Goal: Task Accomplishment & Management: Complete application form

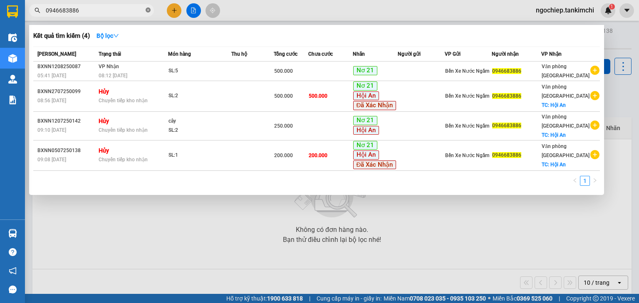
click at [148, 11] on icon "close-circle" at bounding box center [148, 9] width 5 height 5
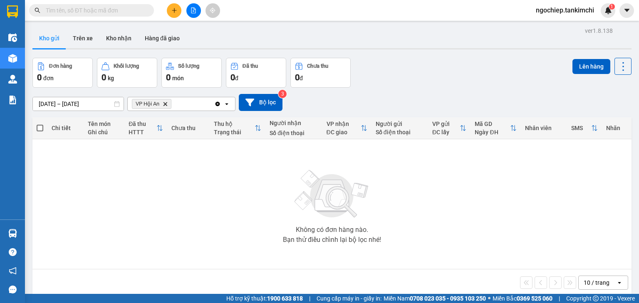
click at [118, 10] on input "text" at bounding box center [95, 10] width 98 height 9
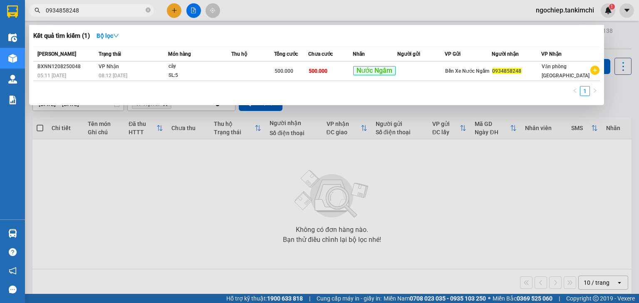
type input "0934858248"
click at [493, 191] on div at bounding box center [319, 151] width 639 height 303
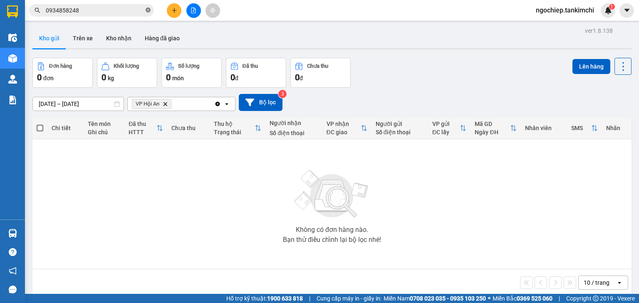
click at [149, 7] on icon "close-circle" at bounding box center [148, 9] width 5 height 5
click at [119, 12] on input "text" at bounding box center [95, 10] width 98 height 9
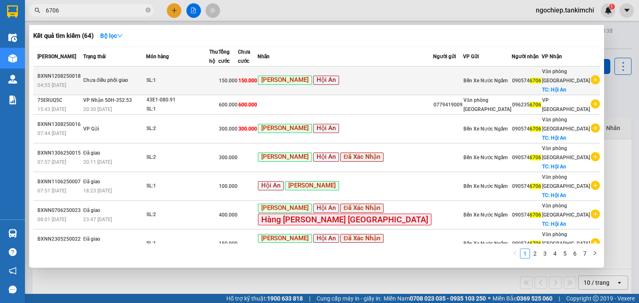
type input "6706"
click at [209, 76] on div "SL: 1" at bounding box center [177, 80] width 62 height 9
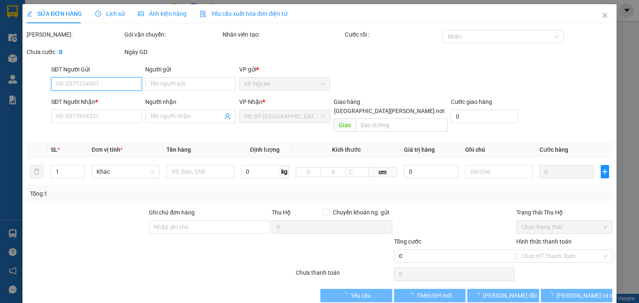
type input "0905746706"
checkbox input "true"
type input "Hội An"
type input "150.000"
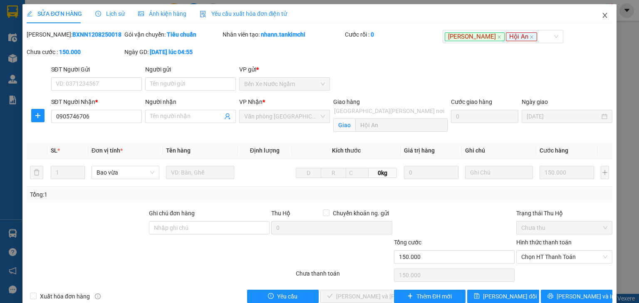
click at [602, 17] on icon "close" at bounding box center [605, 15] width 7 height 7
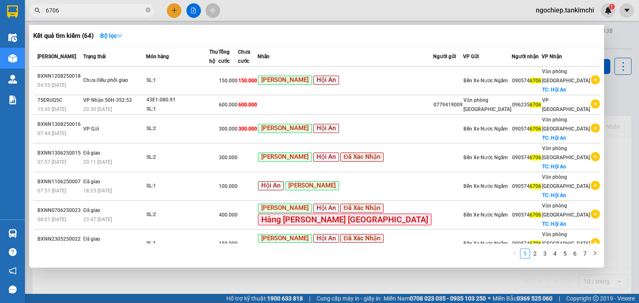
click at [67, 12] on input "6706" at bounding box center [95, 10] width 98 height 9
type input "6"
type input "13471"
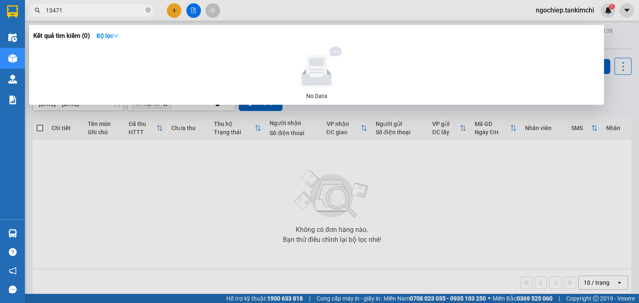
click at [72, 12] on input "13471" at bounding box center [95, 10] width 98 height 9
click at [146, 9] on icon "close-circle" at bounding box center [148, 9] width 5 height 5
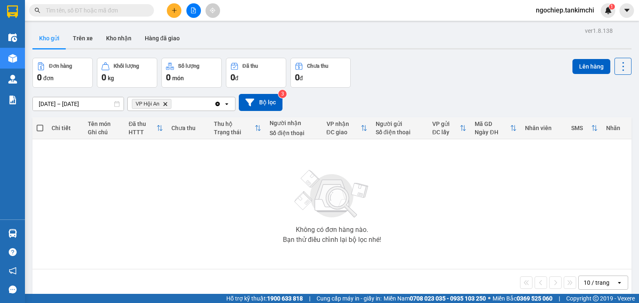
click at [94, 9] on input "text" at bounding box center [95, 10] width 98 height 9
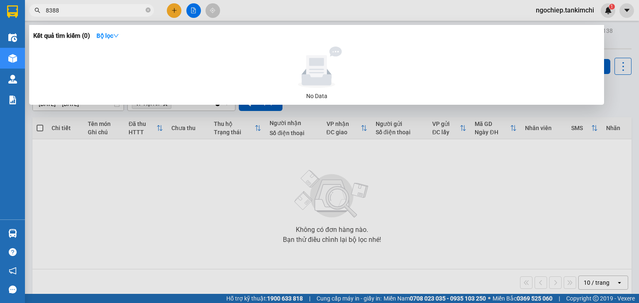
type input "83883"
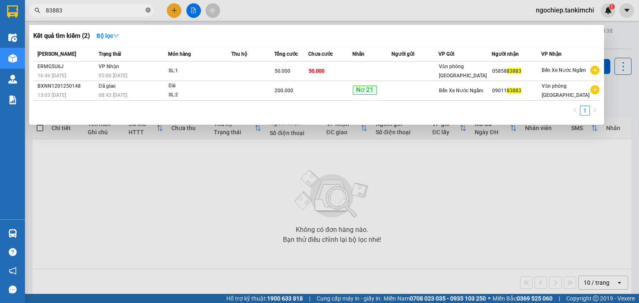
click at [148, 10] on icon "close-circle" at bounding box center [148, 9] width 5 height 5
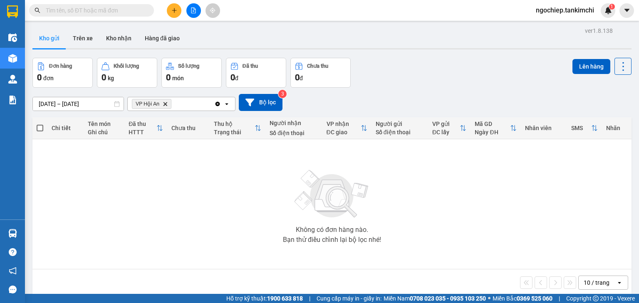
click at [119, 6] on input "text" at bounding box center [95, 10] width 98 height 9
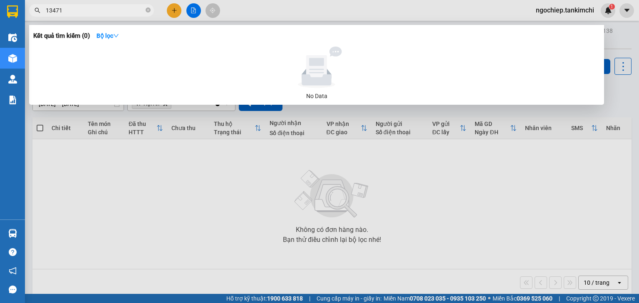
type input "13471"
click at [148, 12] on icon "close-circle" at bounding box center [148, 9] width 5 height 5
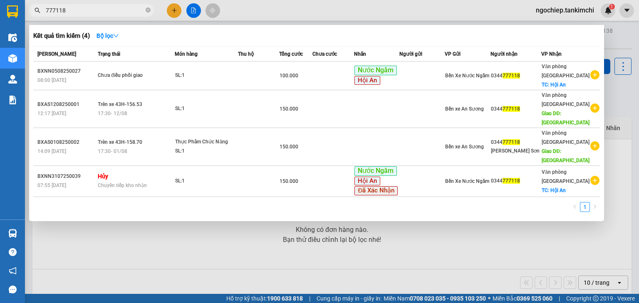
click at [385, 43] on div "Kết quả [PERSON_NAME] ( 4 ) Bộ lọc Mã ĐH Trạng thái Món hàng Thu hộ Tổng [PERSO…" at bounding box center [316, 123] width 575 height 196
click at [88, 12] on input "777118" at bounding box center [95, 10] width 98 height 9
drag, startPoint x: 88, startPoint y: 12, endPoint x: 30, endPoint y: 10, distance: 58.3
click at [30, 10] on span "777118" at bounding box center [91, 10] width 125 height 12
click at [122, 13] on input "777118" at bounding box center [95, 10] width 98 height 9
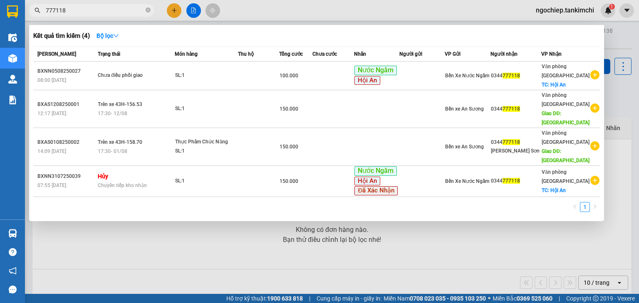
drag, startPoint x: 121, startPoint y: 12, endPoint x: 3, endPoint y: -2, distance: 119.3
click at [3, 0] on html "Kết quả [PERSON_NAME] ( 4 ) Bộ lọc Mã ĐH Trạng thái Món hàng Thu hộ Tổng [PERSO…" at bounding box center [319, 151] width 639 height 303
type input "38580"
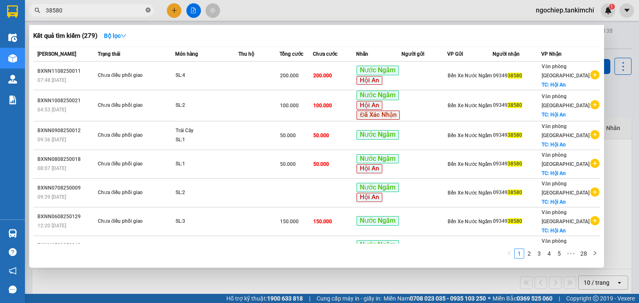
click at [147, 11] on icon "close-circle" at bounding box center [148, 9] width 5 height 5
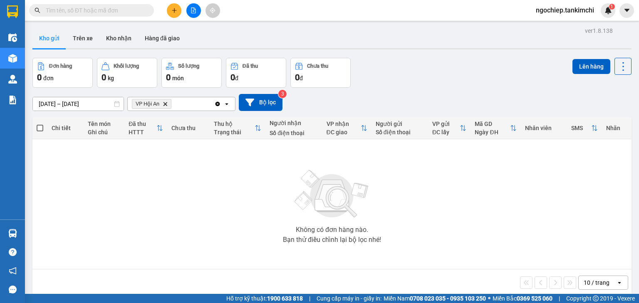
click at [106, 9] on input "text" at bounding box center [95, 10] width 98 height 9
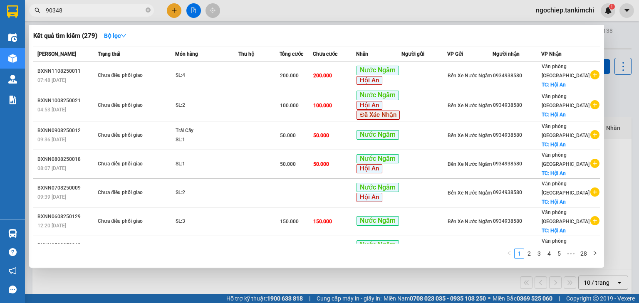
type input "90348"
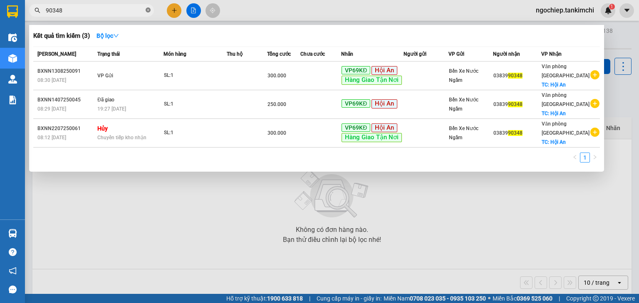
click at [150, 11] on icon "close-circle" at bounding box center [148, 9] width 5 height 5
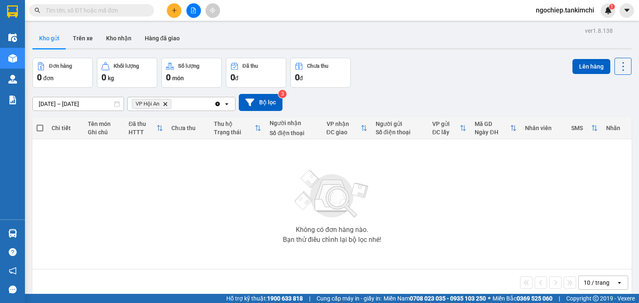
click at [110, 8] on input "text" at bounding box center [95, 10] width 98 height 9
click at [109, 13] on input "text" at bounding box center [95, 10] width 98 height 9
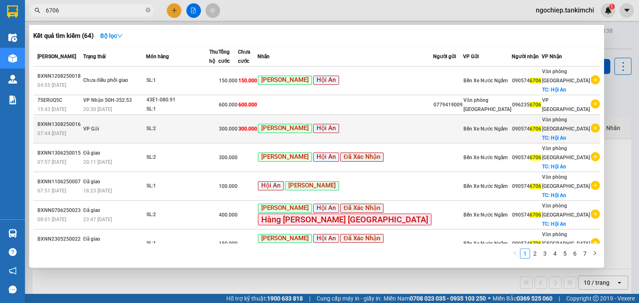
type input "6706"
click at [258, 126] on td "300.000" at bounding box center [248, 129] width 20 height 29
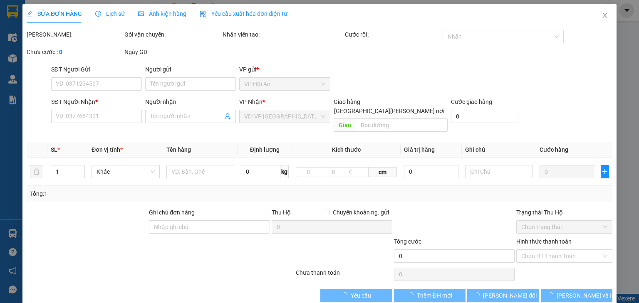
type input "0905746706"
checkbox input "true"
type input "Hội An"
type input "300.000"
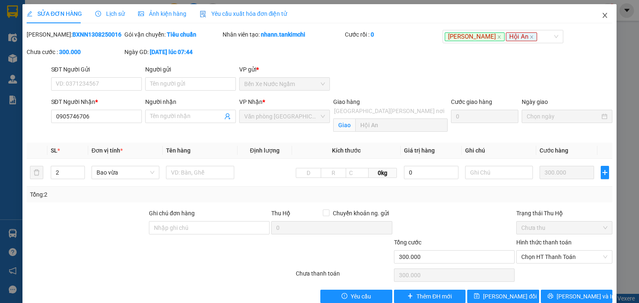
click at [602, 15] on icon "close" at bounding box center [605, 15] width 7 height 7
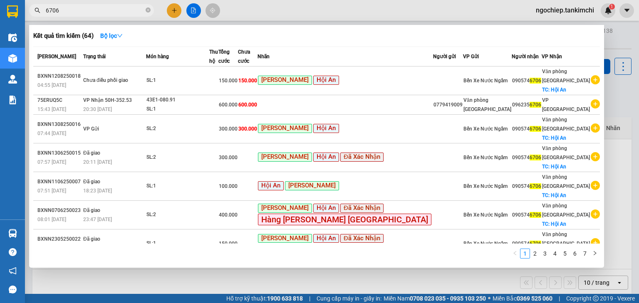
click at [92, 11] on input "6706" at bounding box center [95, 10] width 98 height 9
click at [148, 9] on icon "close-circle" at bounding box center [148, 9] width 5 height 5
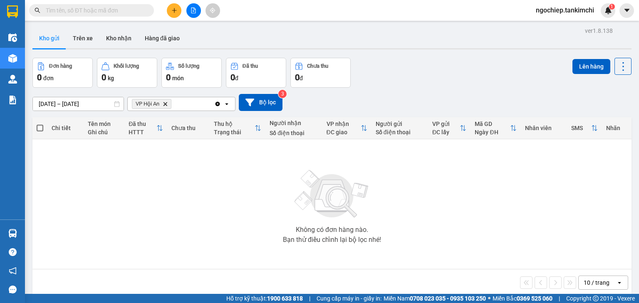
click at [128, 10] on input "text" at bounding box center [95, 10] width 98 height 9
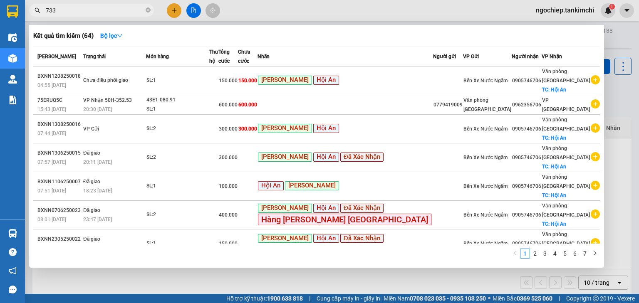
type input "7332"
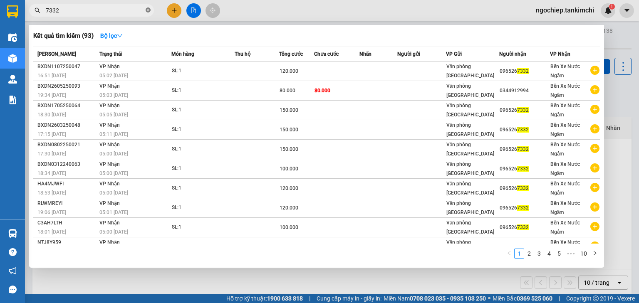
click at [148, 10] on icon "close-circle" at bounding box center [148, 9] width 5 height 5
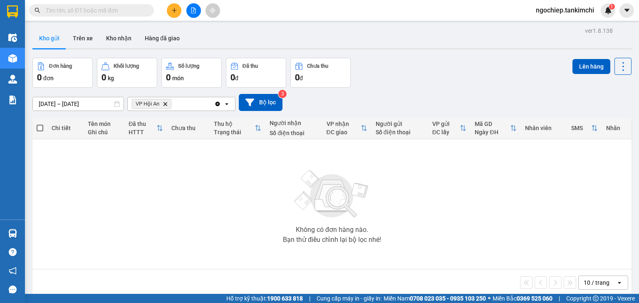
click at [105, 7] on input "text" at bounding box center [95, 10] width 98 height 9
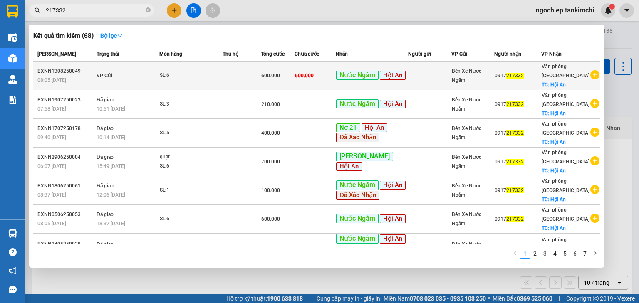
type input "217332"
click at [161, 83] on td "SL: 6" at bounding box center [190, 76] width 63 height 29
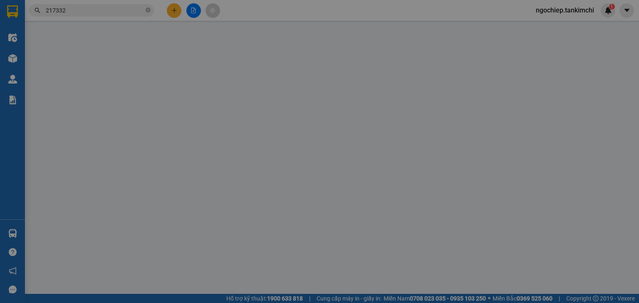
type input "0917217332"
checkbox input "true"
type input "Hội An"
type input "600.000"
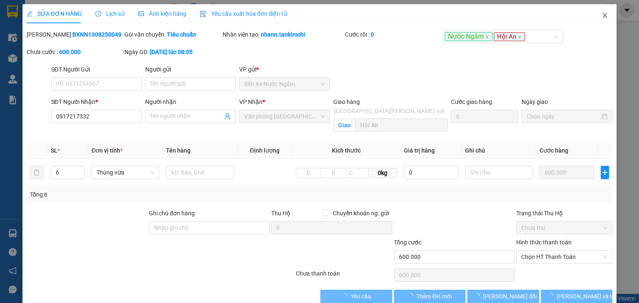
click at [603, 14] on icon "close" at bounding box center [605, 15] width 7 height 7
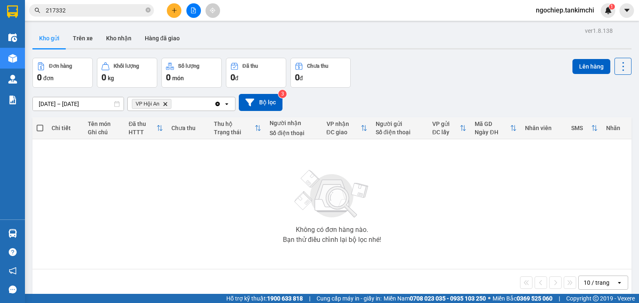
click at [98, 13] on input "217332" at bounding box center [95, 10] width 98 height 9
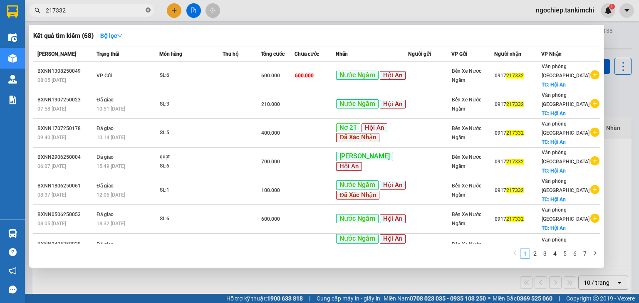
drag, startPoint x: 146, startPoint y: 12, endPoint x: 141, endPoint y: 10, distance: 5.1
click at [146, 12] on icon "close-circle" at bounding box center [148, 9] width 5 height 5
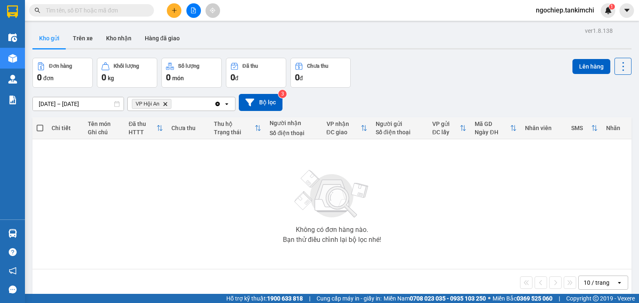
click at [114, 10] on input "text" at bounding box center [95, 10] width 98 height 9
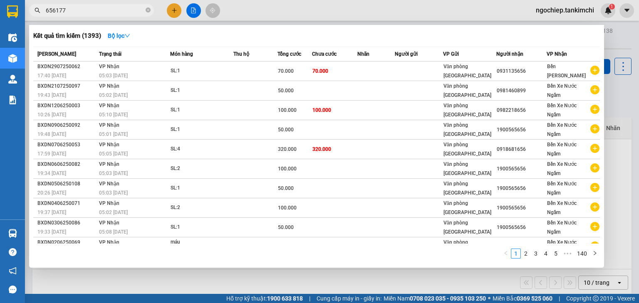
type input "656177"
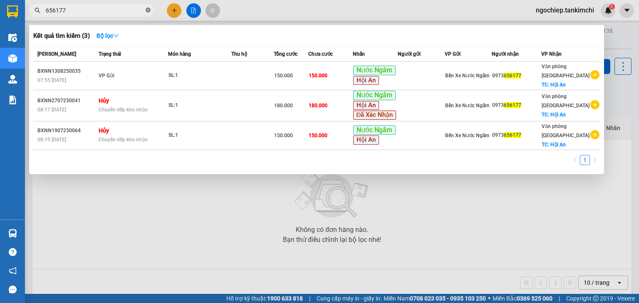
click at [146, 10] on icon "close-circle" at bounding box center [148, 9] width 5 height 5
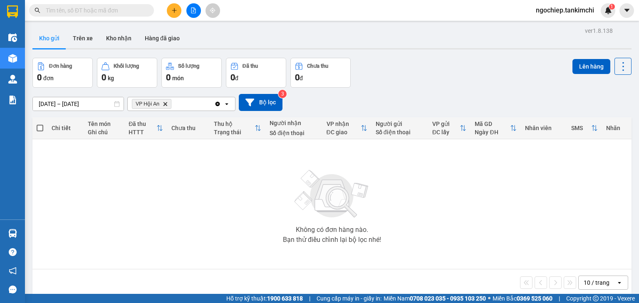
click at [117, 11] on input "text" at bounding box center [95, 10] width 98 height 9
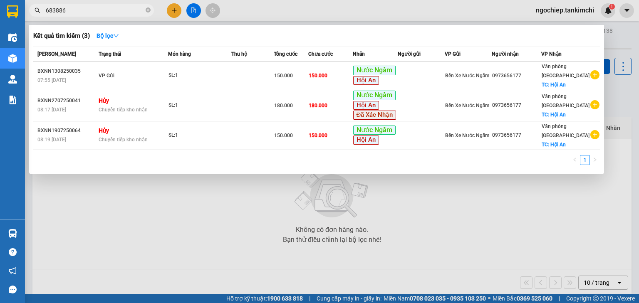
type input "683886"
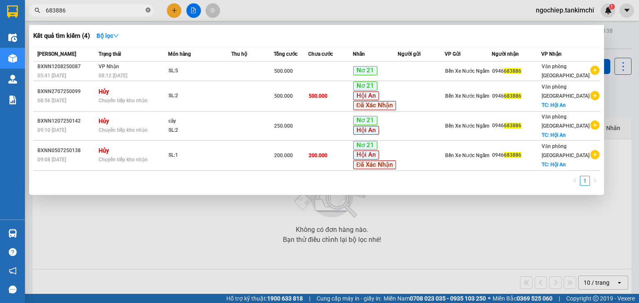
drag, startPoint x: 149, startPoint y: 8, endPoint x: 100, endPoint y: 9, distance: 48.7
click at [148, 8] on icon "close-circle" at bounding box center [148, 9] width 5 height 5
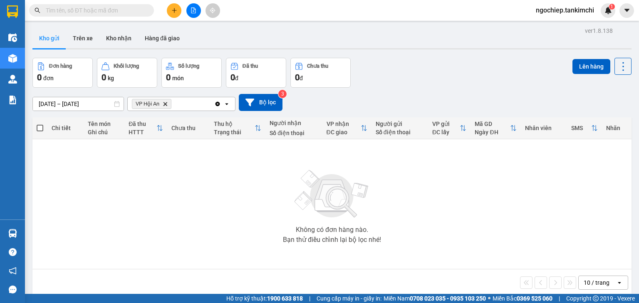
click at [100, 9] on input "text" at bounding box center [95, 10] width 98 height 9
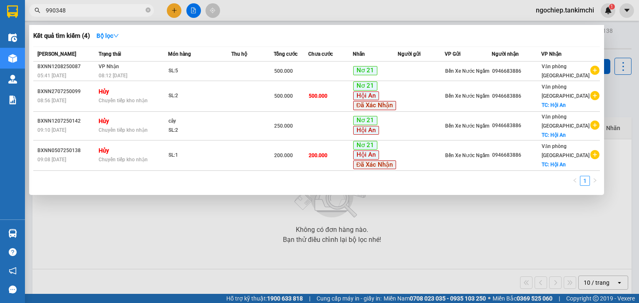
type input "990348"
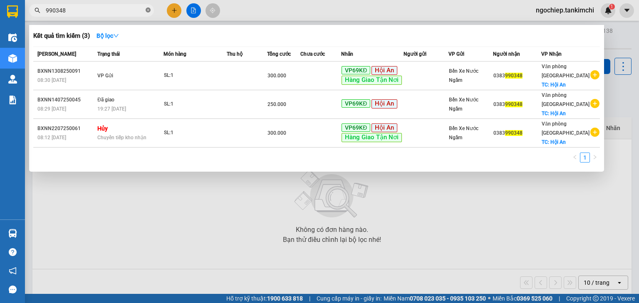
drag, startPoint x: 146, startPoint y: 10, endPoint x: 135, endPoint y: 7, distance: 11.4
click at [146, 9] on icon "close-circle" at bounding box center [148, 9] width 5 height 5
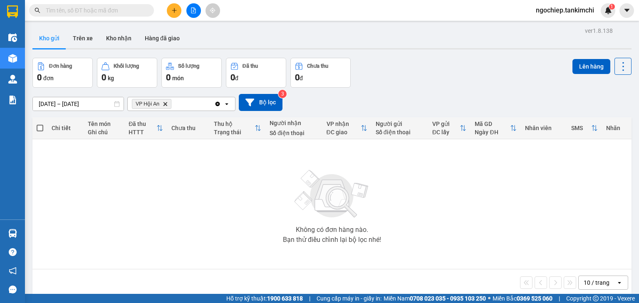
click at [131, 8] on input "text" at bounding box center [95, 10] width 98 height 9
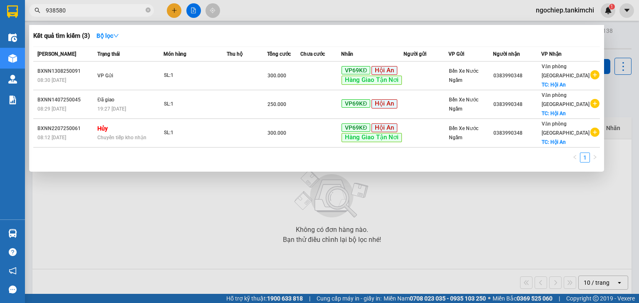
type input "938580"
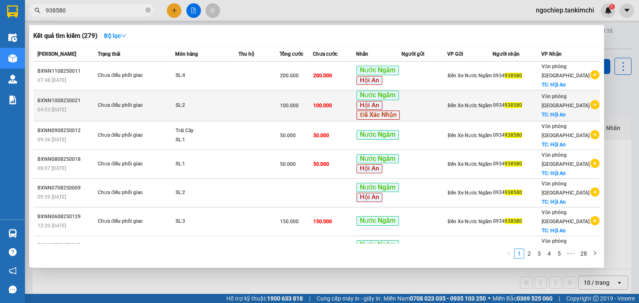
click at [265, 99] on td at bounding box center [258, 105] width 41 height 31
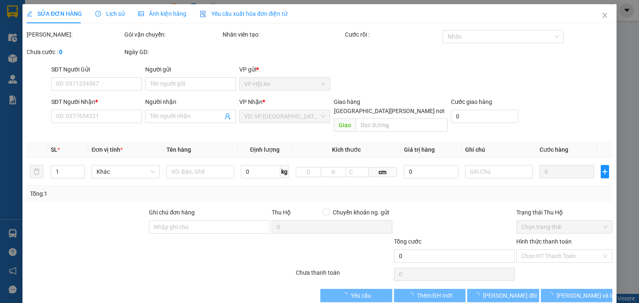
type input "0934938580"
checkbox input "true"
type input "Hội An"
type input "100.000"
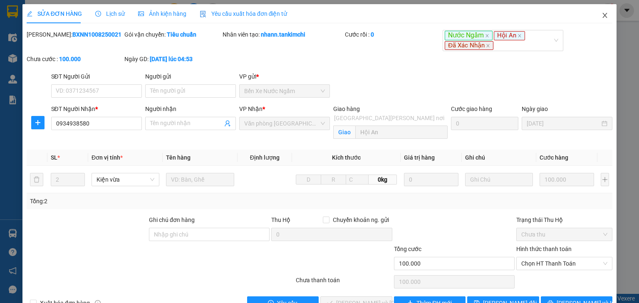
click at [602, 14] on icon "close" at bounding box center [605, 15] width 7 height 7
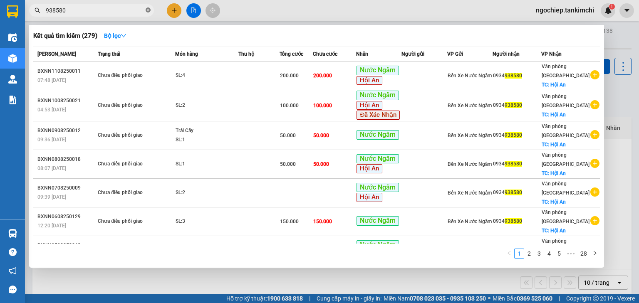
click at [148, 10] on icon "close-circle" at bounding box center [148, 9] width 5 height 5
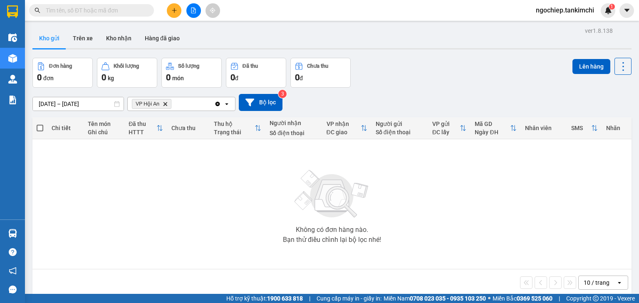
click at [125, 10] on input "text" at bounding box center [95, 10] width 98 height 9
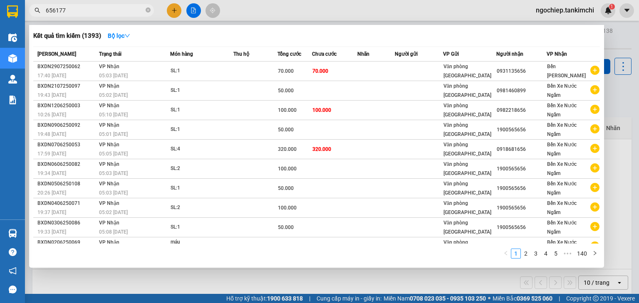
type input "656177"
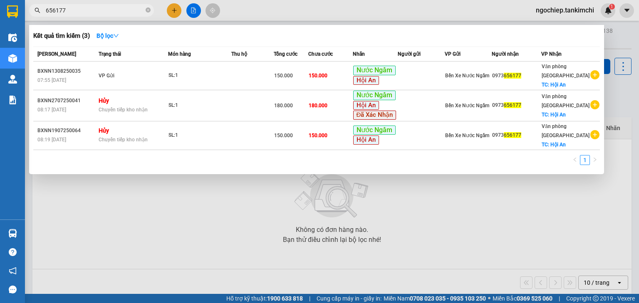
click at [145, 9] on span "656177" at bounding box center [91, 10] width 125 height 12
click at [149, 10] on icon "close-circle" at bounding box center [148, 9] width 5 height 5
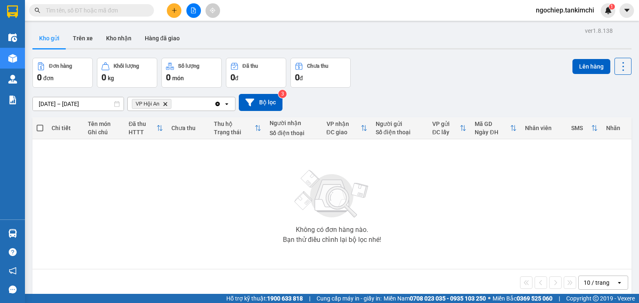
click at [85, 9] on input "text" at bounding box center [95, 10] width 98 height 9
drag, startPoint x: 82, startPoint y: 6, endPoint x: 76, endPoint y: 12, distance: 8.6
click at [78, 9] on input "text" at bounding box center [95, 10] width 98 height 9
click at [76, 12] on input "text" at bounding box center [95, 10] width 98 height 9
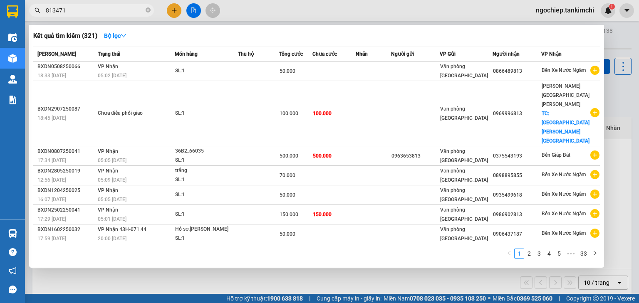
type input "813471"
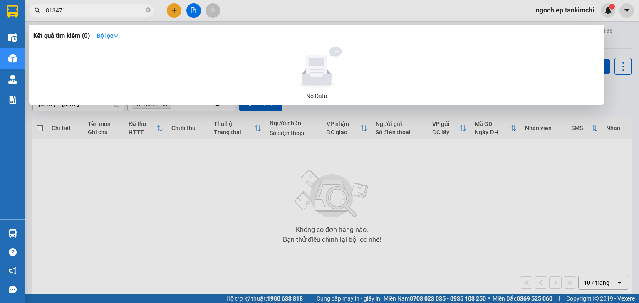
click at [74, 10] on input "813471" at bounding box center [95, 10] width 98 height 9
drag, startPoint x: 74, startPoint y: 10, endPoint x: 33, endPoint y: 7, distance: 40.4
click at [33, 7] on span "813471" at bounding box center [91, 10] width 125 height 12
click at [108, 11] on input "813471" at bounding box center [95, 10] width 98 height 9
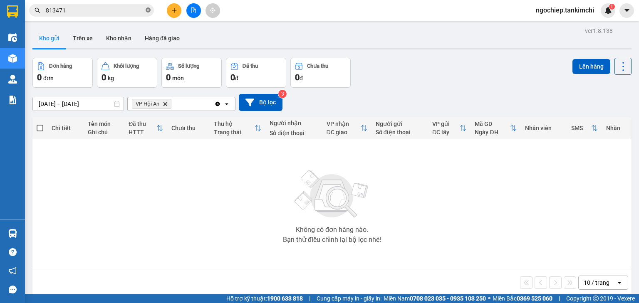
click at [147, 8] on icon "close-circle" at bounding box center [148, 9] width 5 height 5
click at [100, 11] on input "text" at bounding box center [95, 10] width 98 height 9
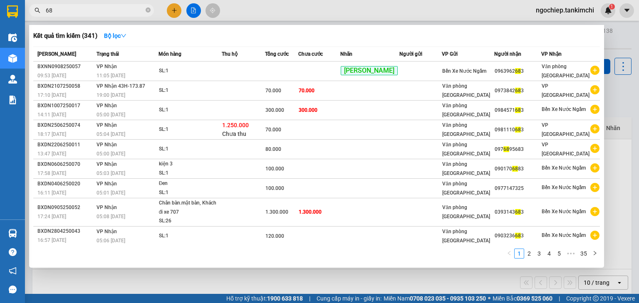
type input "6"
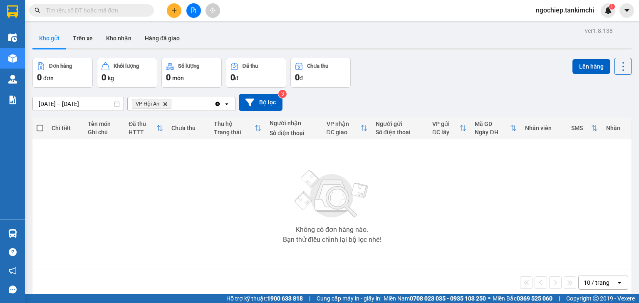
click at [100, 10] on input "text" at bounding box center [95, 10] width 98 height 9
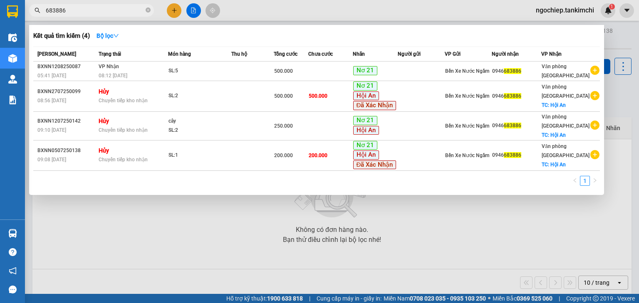
type input "683886"
click at [248, 222] on div at bounding box center [319, 151] width 639 height 303
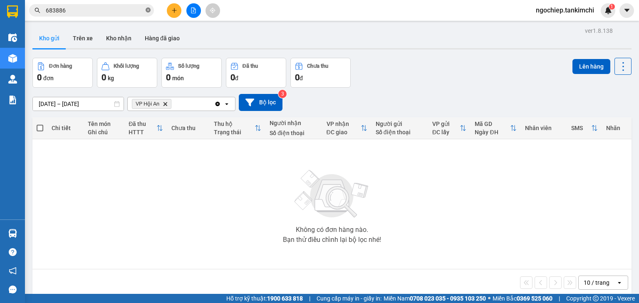
click at [147, 12] on icon "close-circle" at bounding box center [148, 9] width 5 height 5
click at [114, 12] on input "text" at bounding box center [95, 10] width 98 height 9
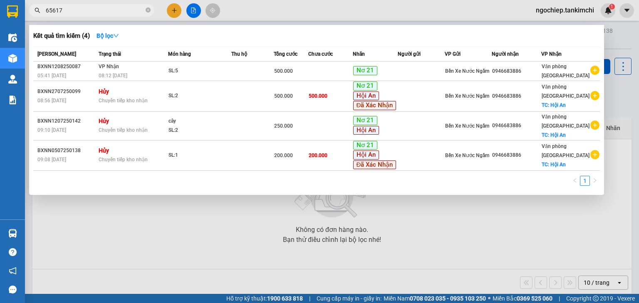
type input "656177"
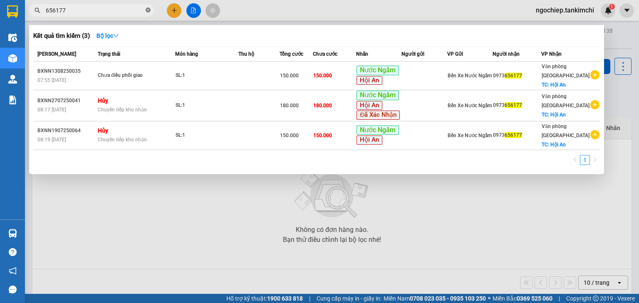
click at [149, 8] on icon "close-circle" at bounding box center [148, 9] width 5 height 5
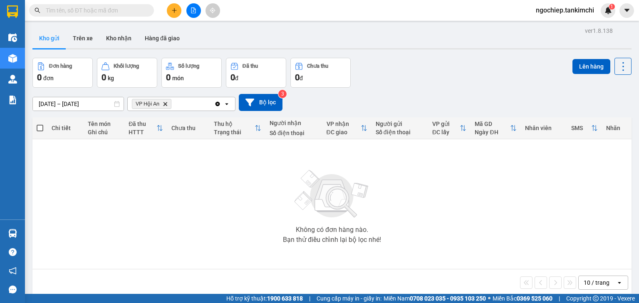
click at [124, 9] on input "text" at bounding box center [95, 10] width 98 height 9
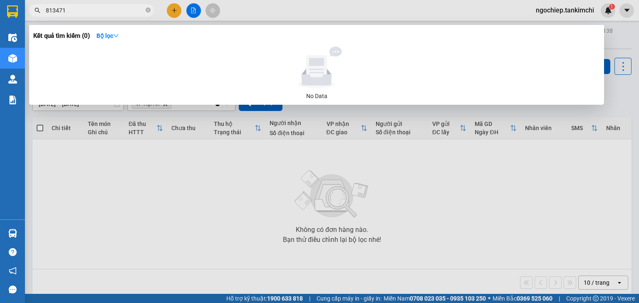
click at [123, 11] on input "813471" at bounding box center [95, 10] width 98 height 9
type input "8"
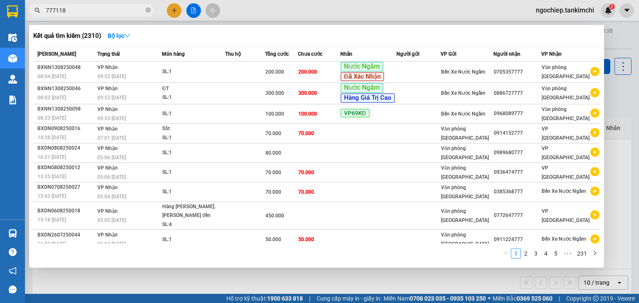
type input "777118"
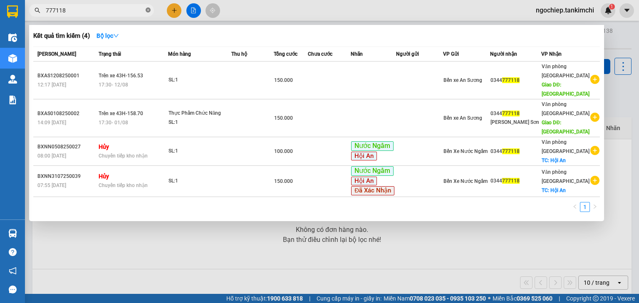
click at [146, 12] on icon "close-circle" at bounding box center [148, 9] width 5 height 5
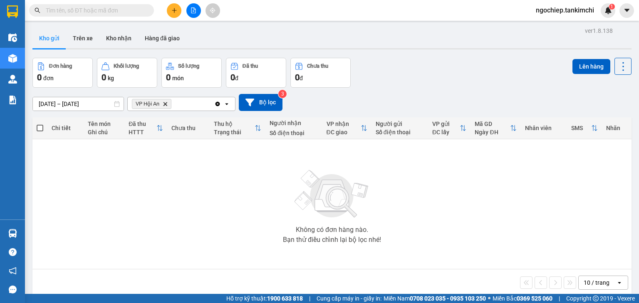
click at [124, 11] on input "text" at bounding box center [95, 10] width 98 height 9
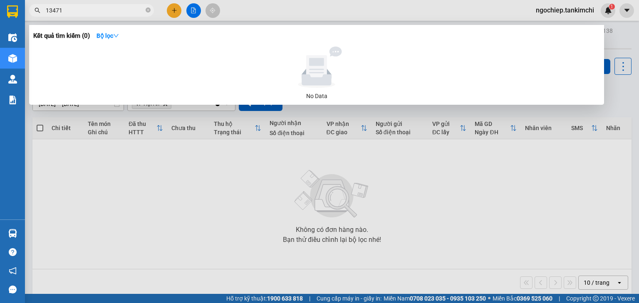
click at [52, 11] on input "13471" at bounding box center [95, 10] width 98 height 9
click at [47, 11] on input "13471" at bounding box center [95, 10] width 98 height 9
click at [108, 13] on input "813471" at bounding box center [95, 10] width 98 height 9
type input "813471"
click at [148, 8] on icon "close-circle" at bounding box center [148, 9] width 5 height 5
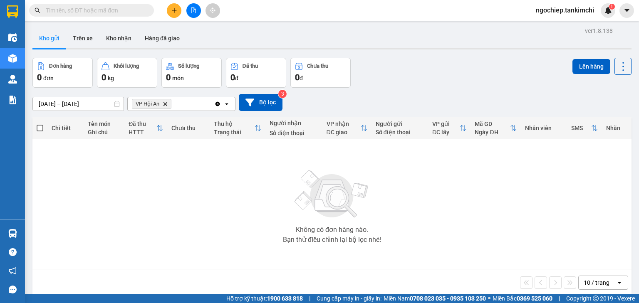
click at [122, 8] on input "text" at bounding box center [95, 10] width 98 height 9
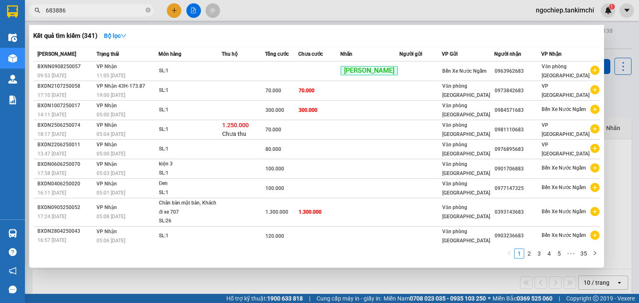
type input "683886"
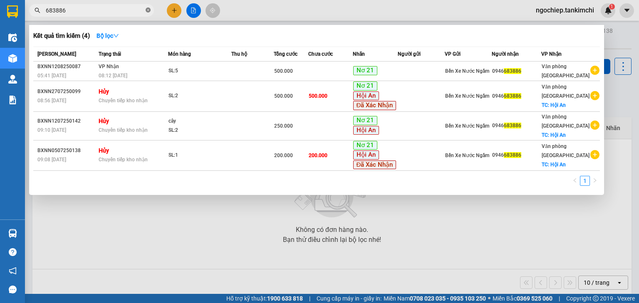
click at [146, 9] on icon "close-circle" at bounding box center [148, 9] width 5 height 5
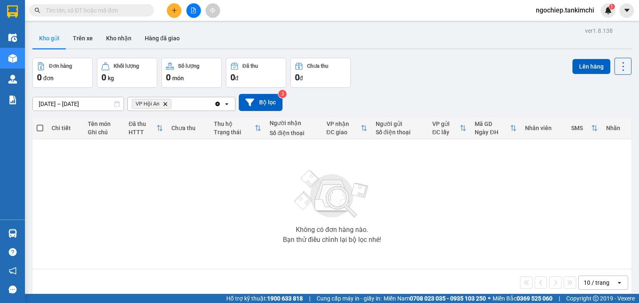
click at [136, 8] on input "text" at bounding box center [95, 10] width 98 height 9
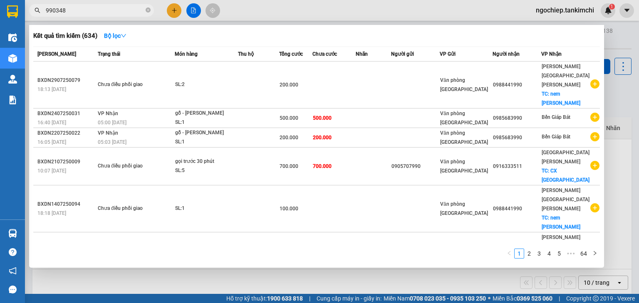
type input "990348"
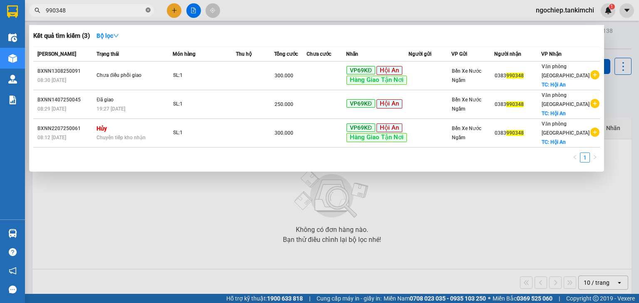
click at [150, 12] on icon "close-circle" at bounding box center [148, 9] width 5 height 5
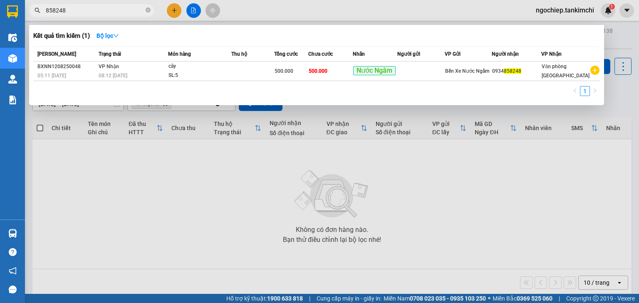
type input "858248"
click at [148, 9] on icon "close-circle" at bounding box center [148, 9] width 5 height 5
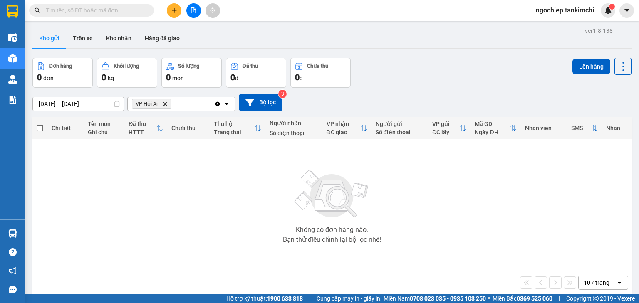
click at [104, 11] on input "text" at bounding box center [95, 10] width 98 height 9
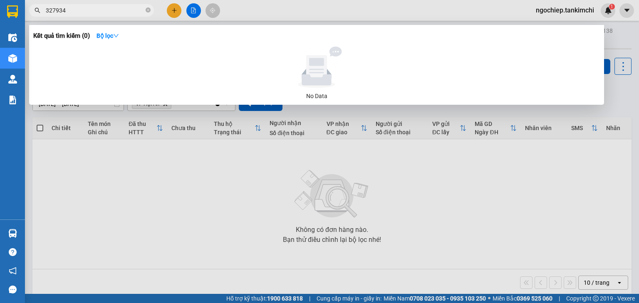
click at [53, 10] on input "327934" at bounding box center [95, 10] width 98 height 9
click at [56, 10] on input "327934" at bounding box center [95, 10] width 98 height 9
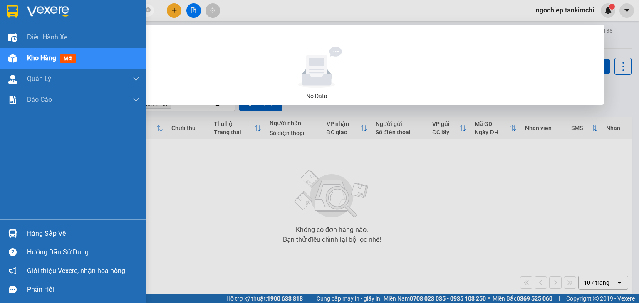
drag, startPoint x: 68, startPoint y: 10, endPoint x: 6, endPoint y: 11, distance: 62.4
click at [10, 10] on section "Kết quả [PERSON_NAME] ( 0 ) Bộ lọc No Data 327934 ngochiep.tankimchi 1 Điều [PE…" at bounding box center [319, 151] width 639 height 303
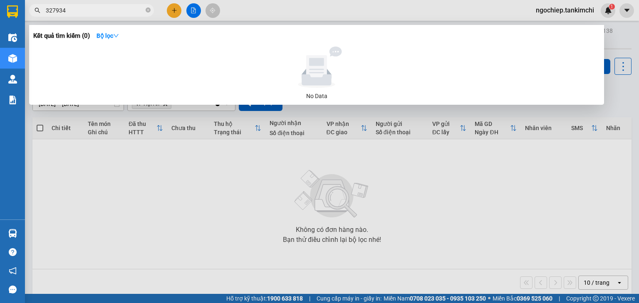
type input "327934"
click at [180, 35] on div "Kết quả tìm kiếm ( 0 ) Bộ lọc No Data" at bounding box center [316, 65] width 575 height 80
